Goal: Information Seeking & Learning: Learn about a topic

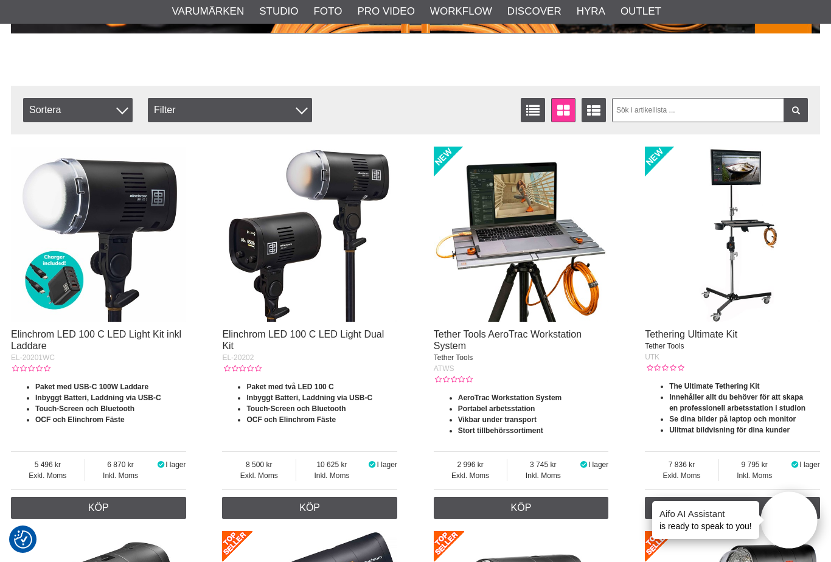
scroll to position [386, 0]
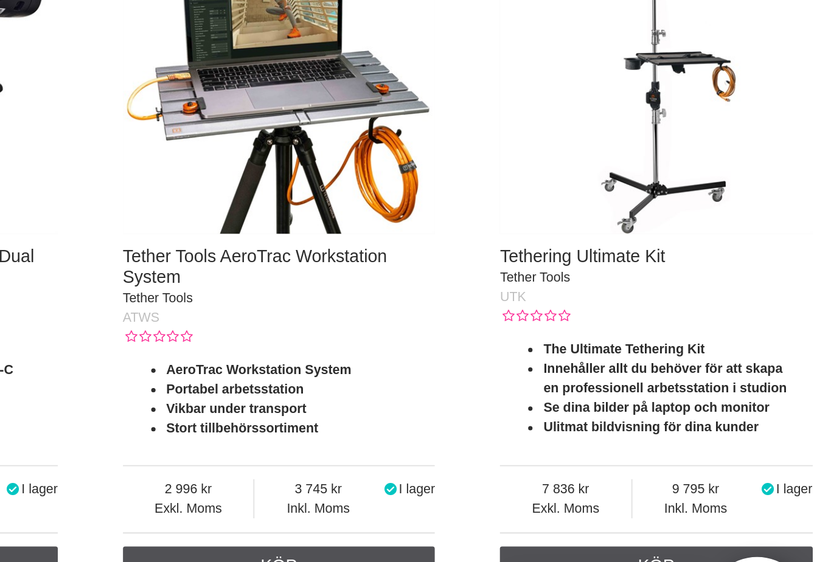
click at [669, 393] on strong "en professionell arbetsstation i studion" at bounding box center [737, 397] width 136 height 9
click at [645, 136] on img at bounding box center [732, 223] width 175 height 175
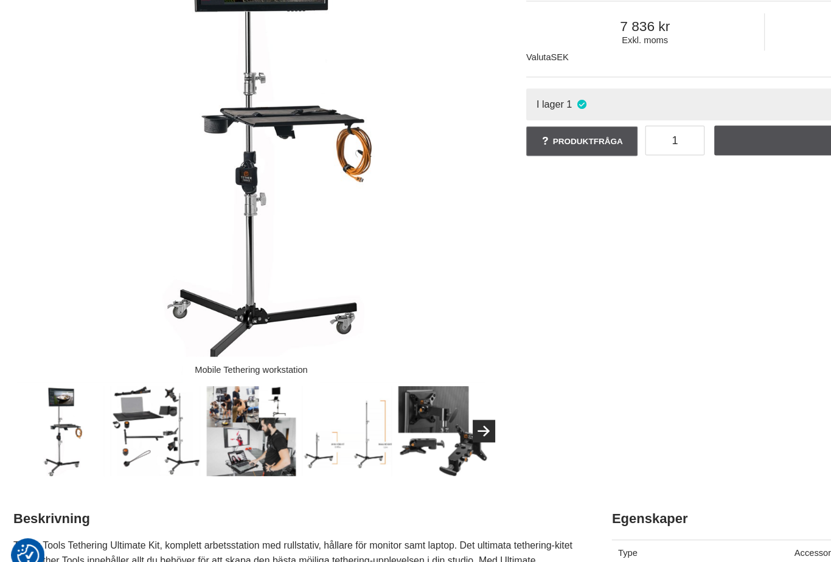
scroll to position [113, 0]
click at [119, 401] on img at bounding box center [128, 438] width 74 height 74
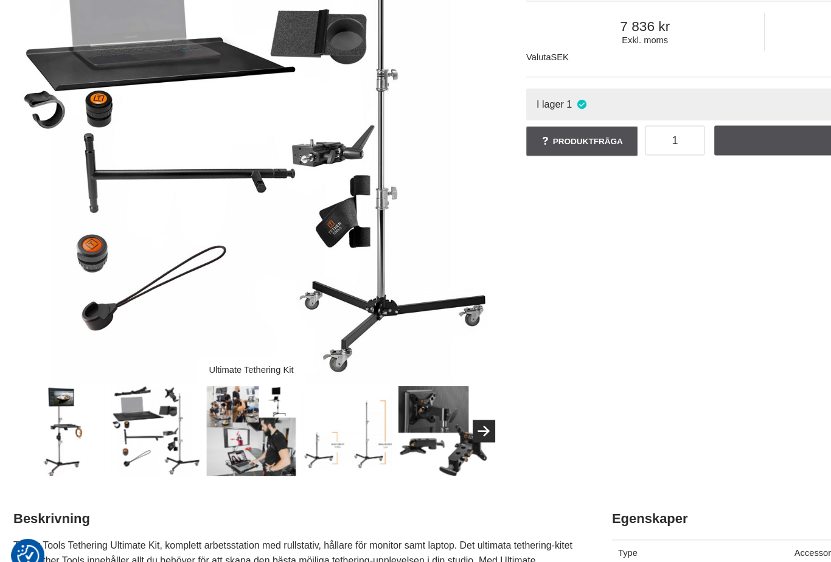
click at [212, 401] on img at bounding box center [206, 438] width 74 height 74
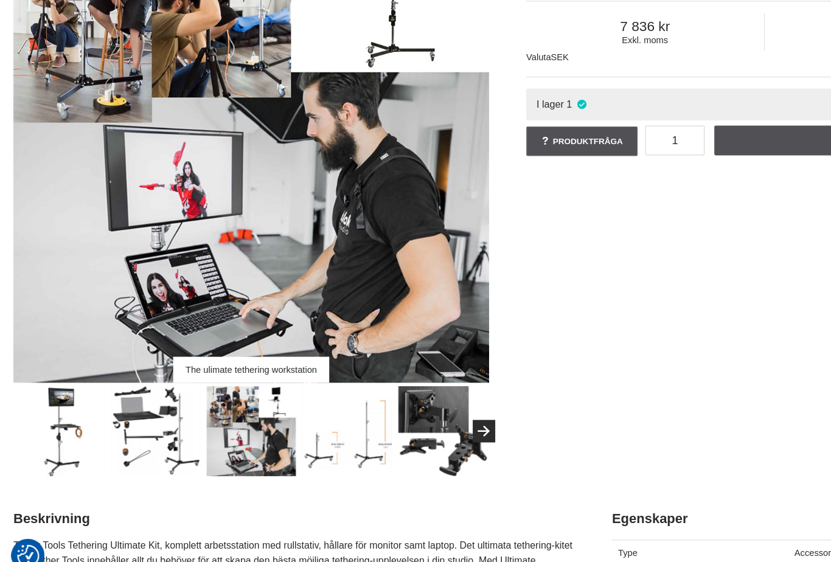
click at [274, 401] on img at bounding box center [285, 438] width 74 height 74
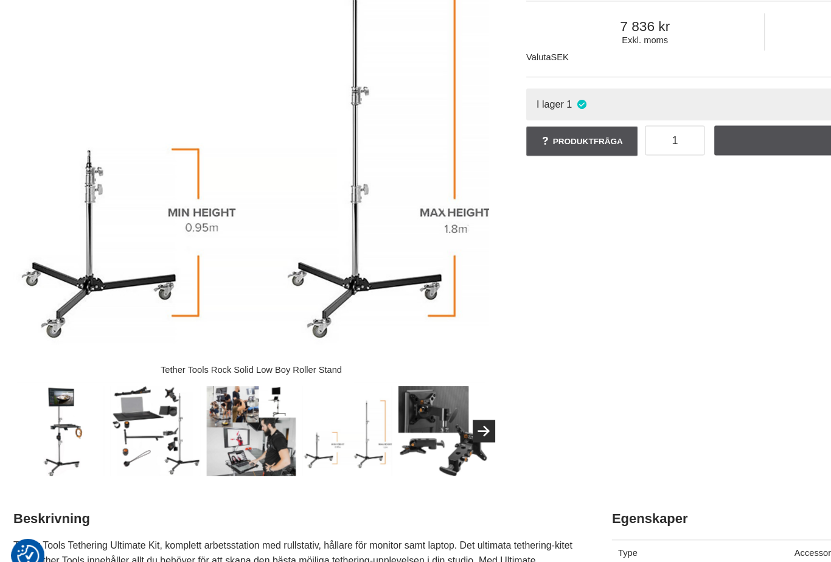
click at [309, 401] on img at bounding box center [285, 438] width 74 height 74
click at [376, 401] on img at bounding box center [363, 438] width 74 height 74
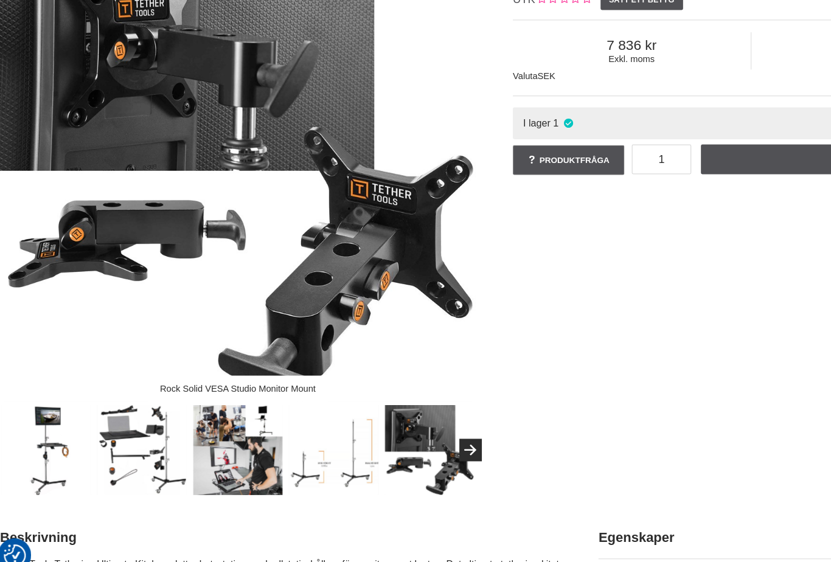
scroll to position [101, 0]
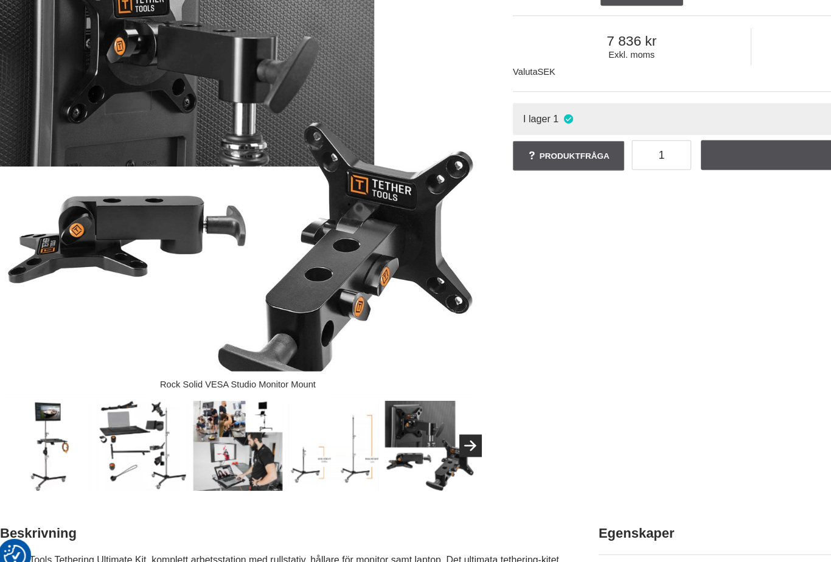
click at [387, 440] on button "Next" at bounding box center [396, 449] width 18 height 18
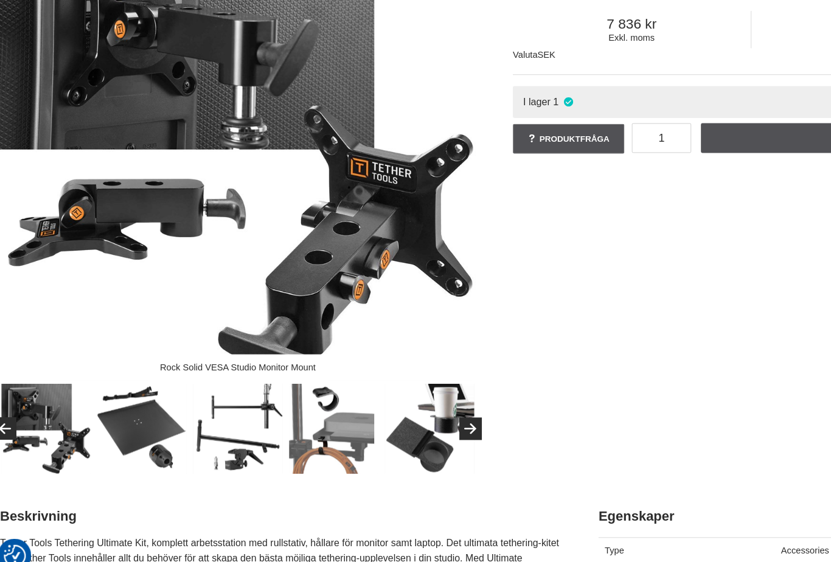
scroll to position [116, 0]
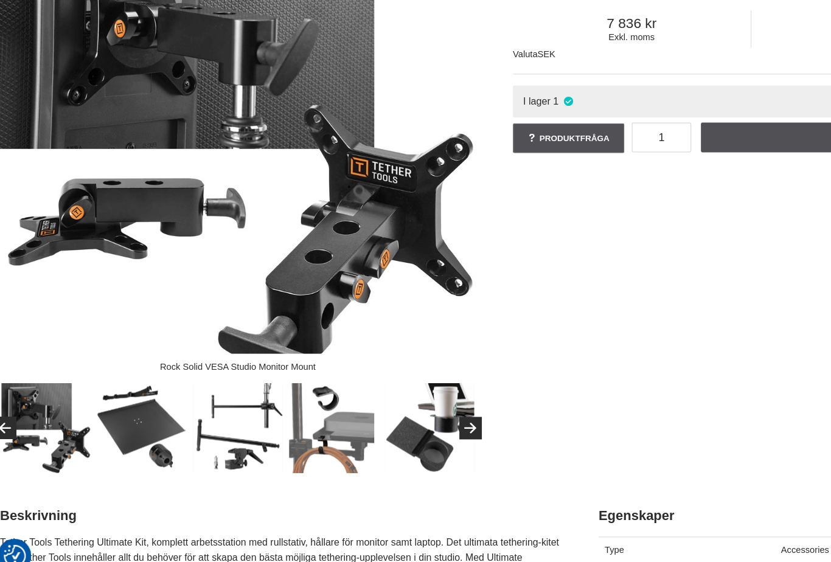
click at [114, 398] on img at bounding box center [128, 435] width 74 height 74
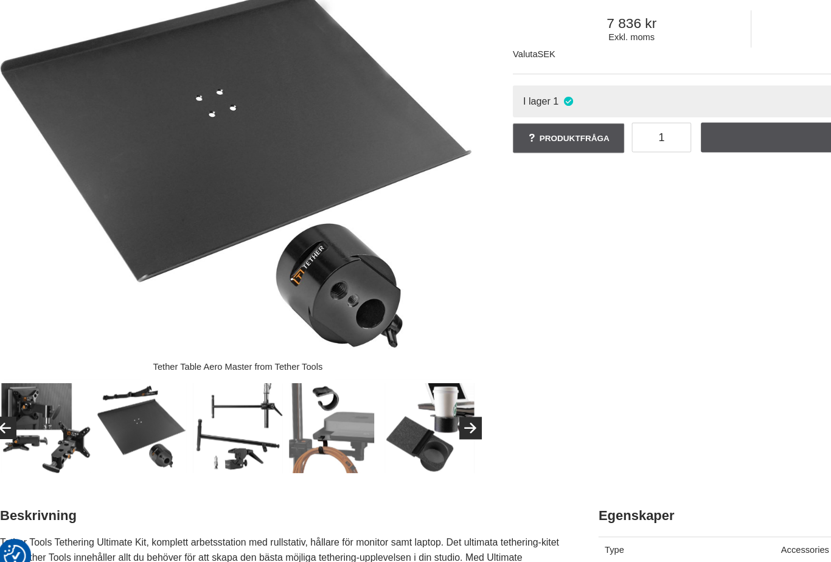
click at [194, 398] on img at bounding box center [206, 435] width 74 height 74
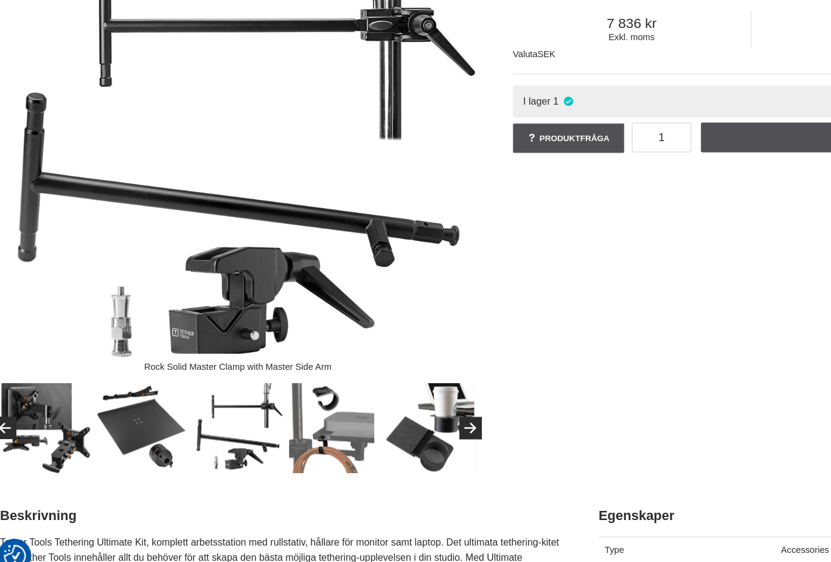
click at [280, 398] on img at bounding box center [285, 435] width 74 height 74
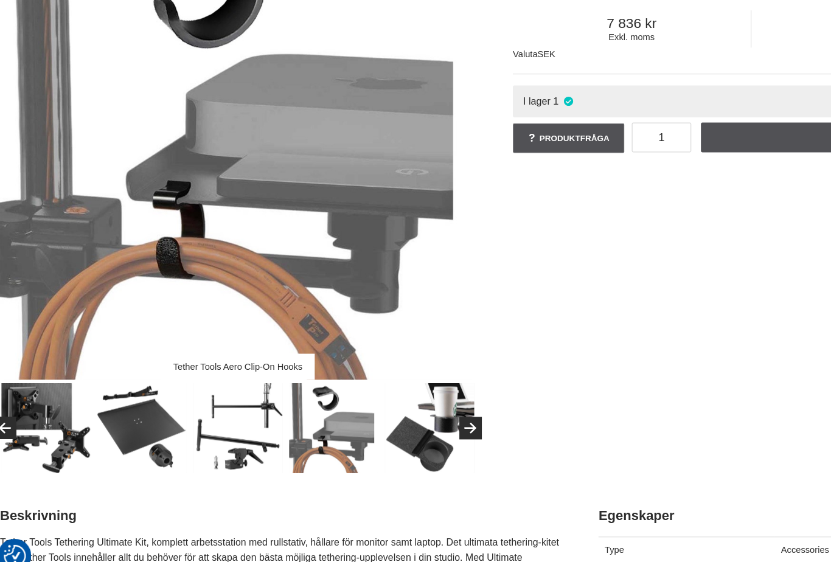
click at [365, 398] on img at bounding box center [363, 435] width 74 height 74
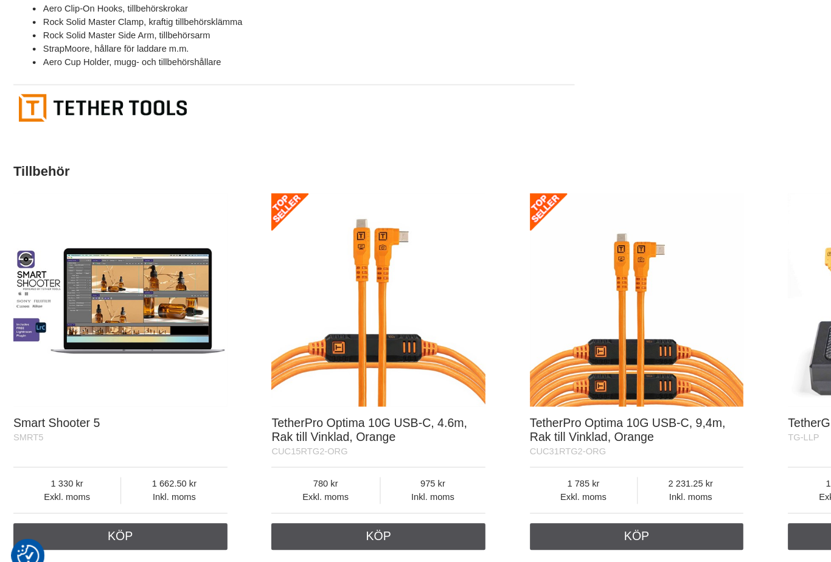
scroll to position [1498, 0]
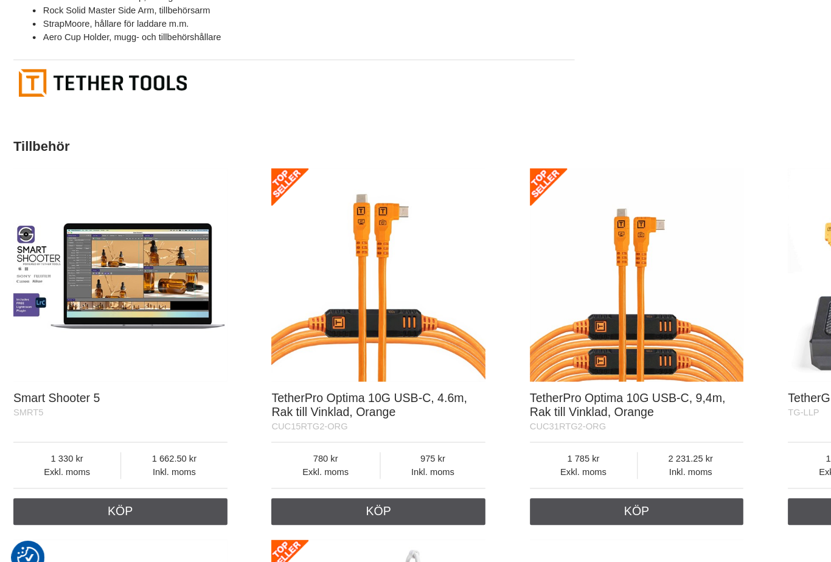
click at [74, 221] on img at bounding box center [98, 308] width 175 height 175
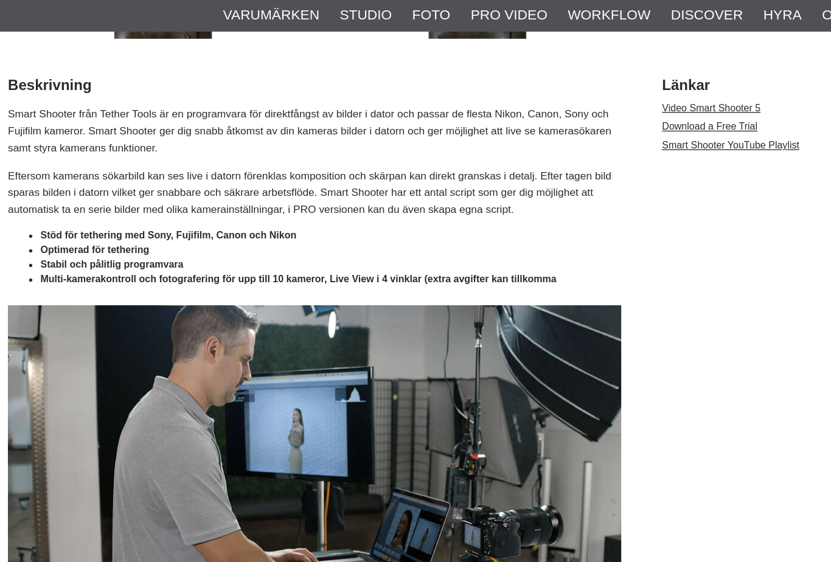
scroll to position [489, 0]
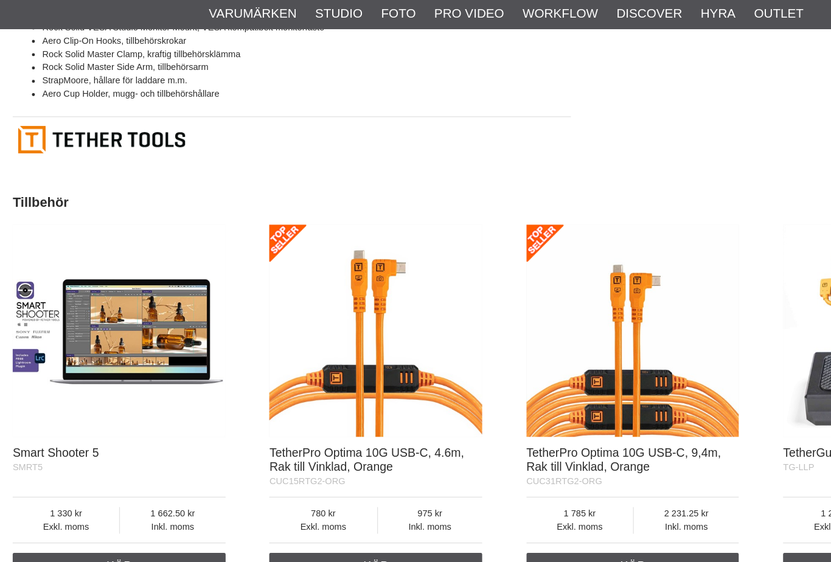
scroll to position [1534, 1]
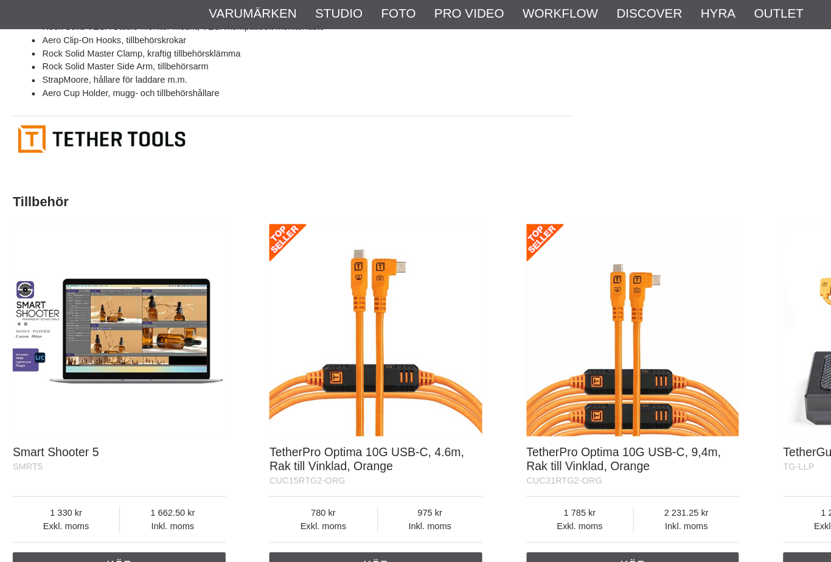
click at [529, 324] on img at bounding box center [520, 271] width 175 height 175
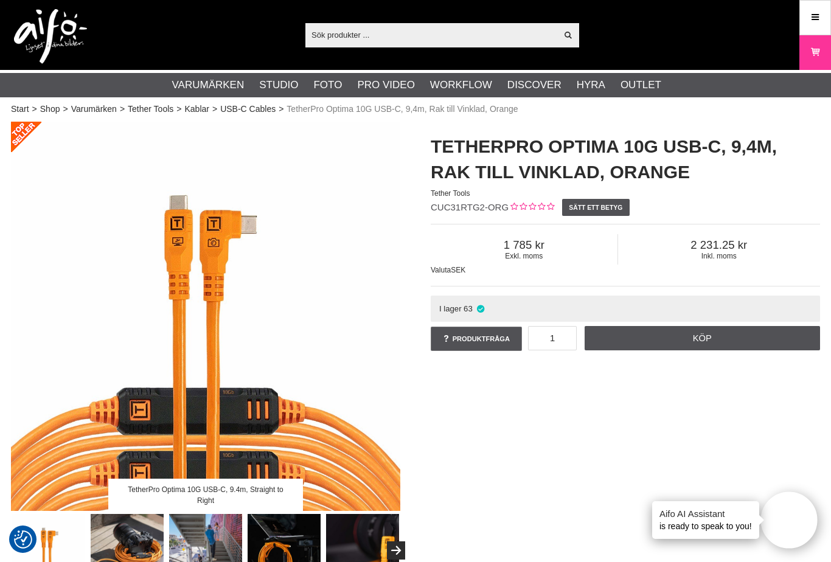
click at [0, 0] on link "Sell out" at bounding box center [0, 0] width 0 height 0
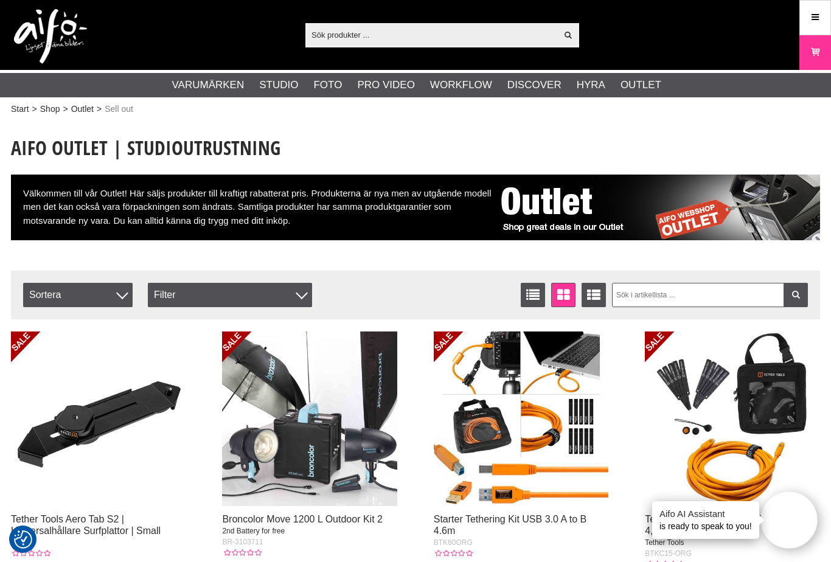
click at [0, 0] on link "Begagnat" at bounding box center [0, 0] width 0 height 0
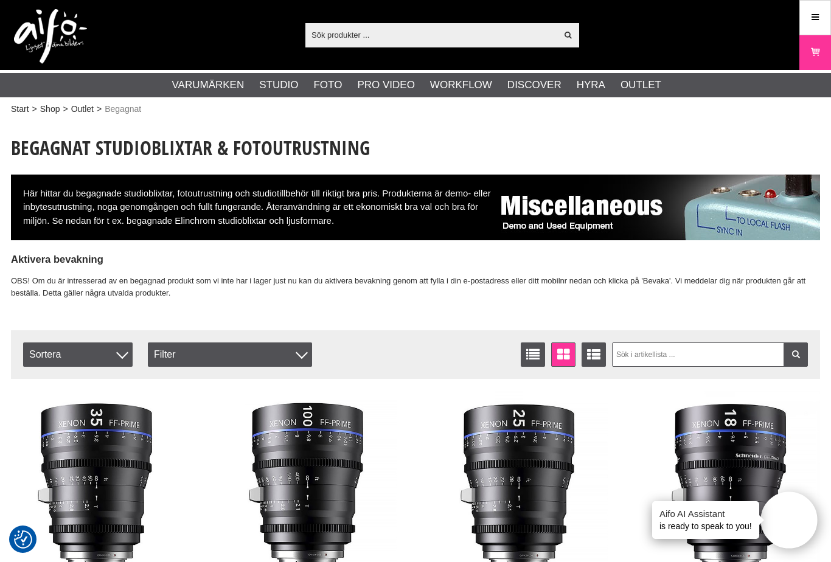
click at [0, 0] on link "Kampanjer" at bounding box center [0, 0] width 0 height 0
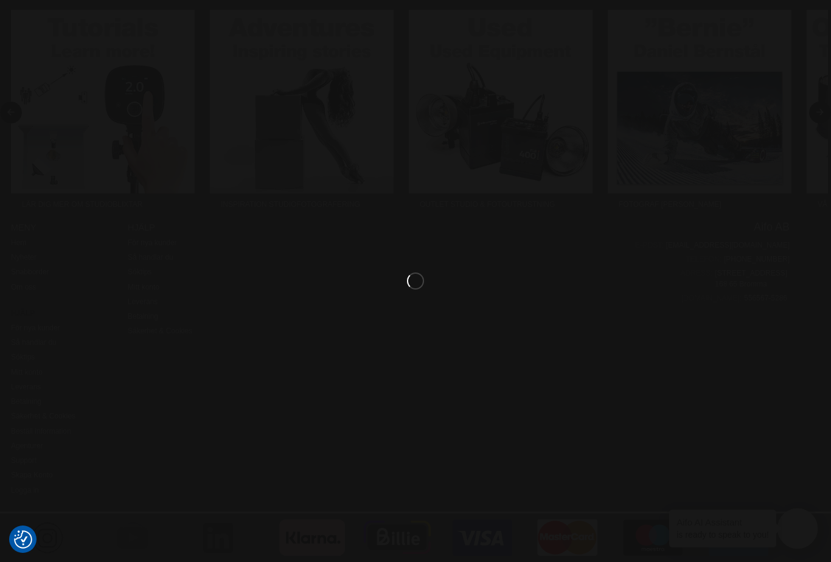
scroll to position [827, 0]
